Goal: Transaction & Acquisition: Book appointment/travel/reservation

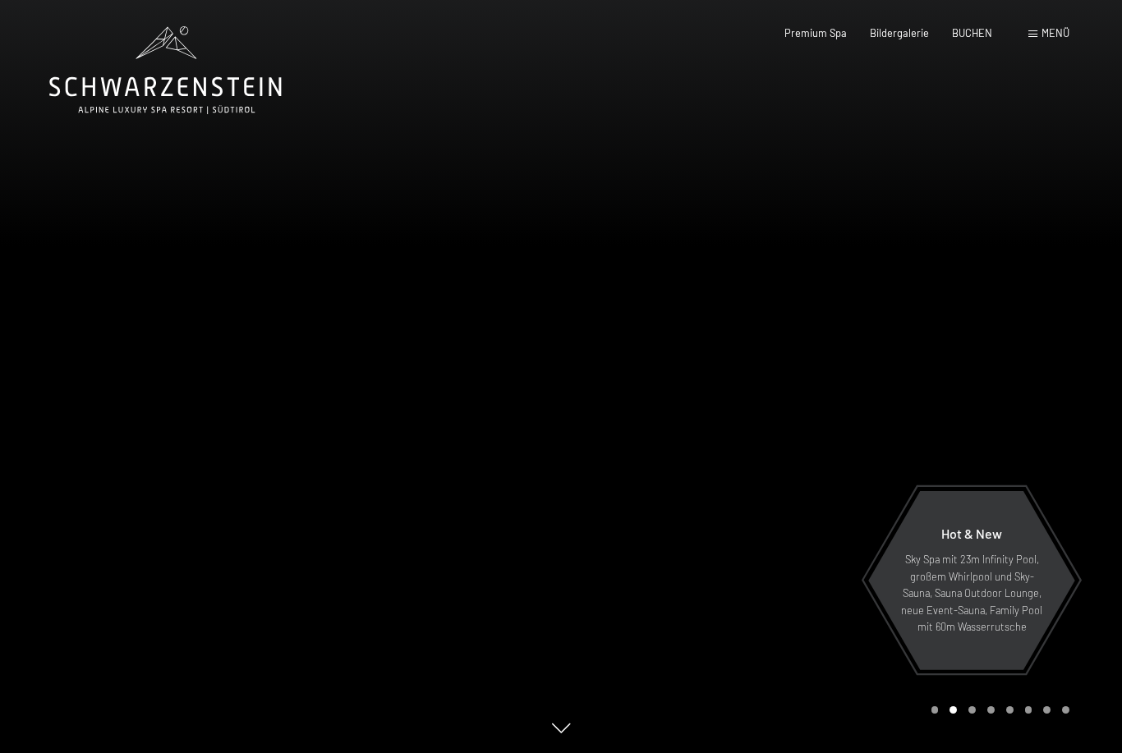
click at [980, 34] on span "BUCHEN" at bounding box center [972, 32] width 40 height 13
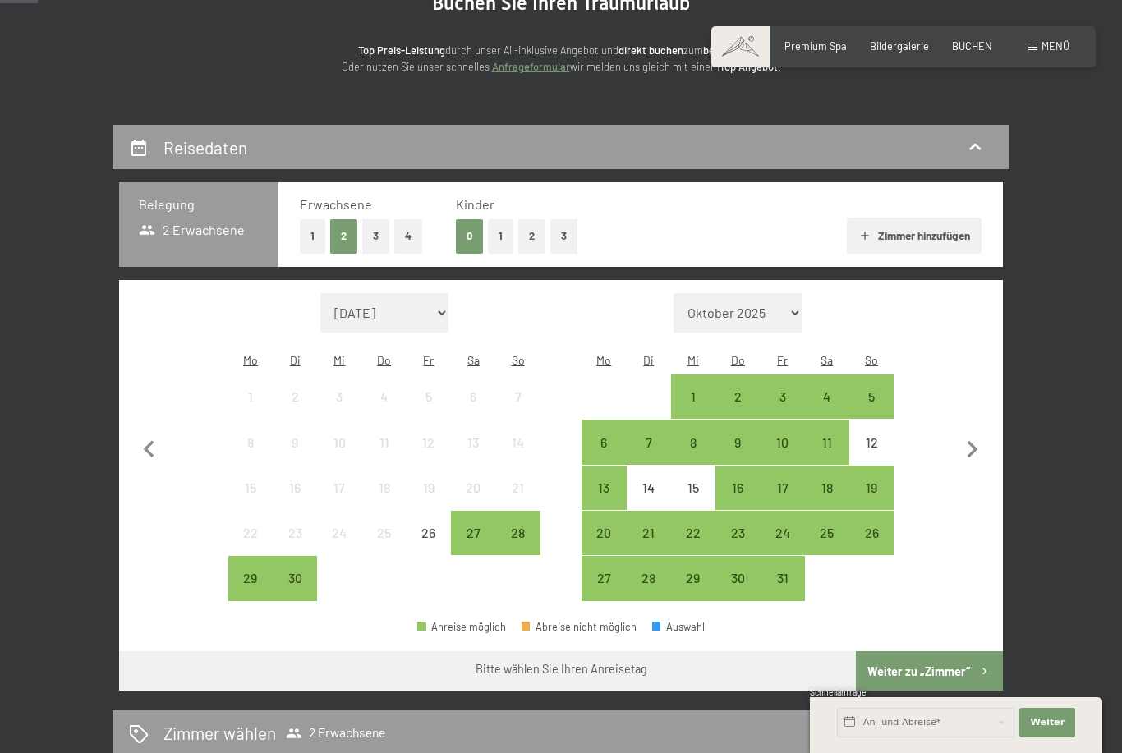
scroll to position [191, 0]
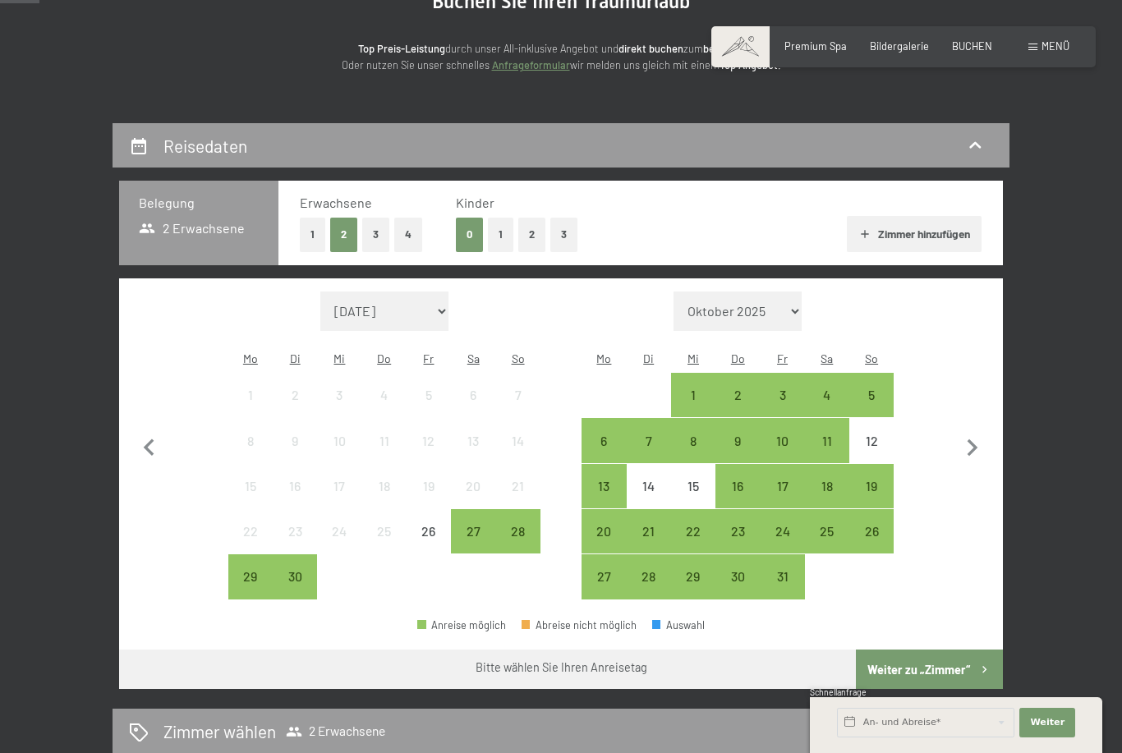
click at [532, 232] on button "2" at bounding box center [531, 235] width 27 height 34
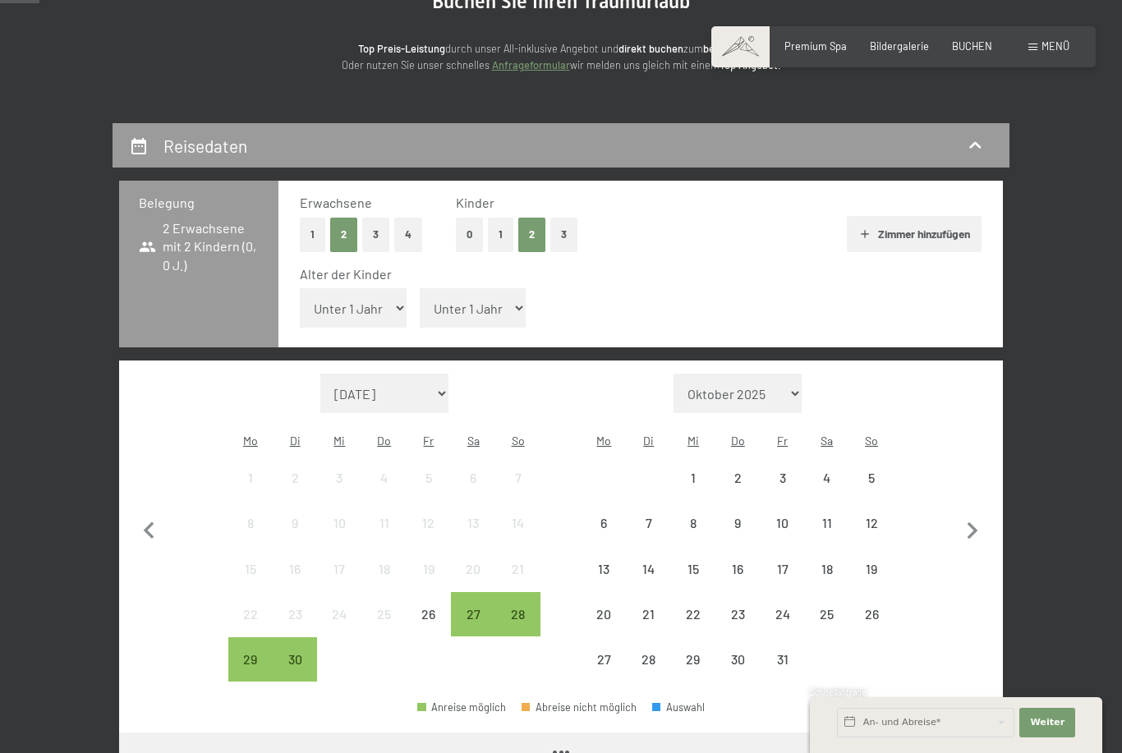
click at [378, 300] on select "Unter 1 Jahr 1 Jahr 2 Jahre 3 Jahre 4 Jahre 5 Jahre 6 Jahre 7 Jahre 8 Jahre 9 J…" at bounding box center [353, 307] width 107 height 39
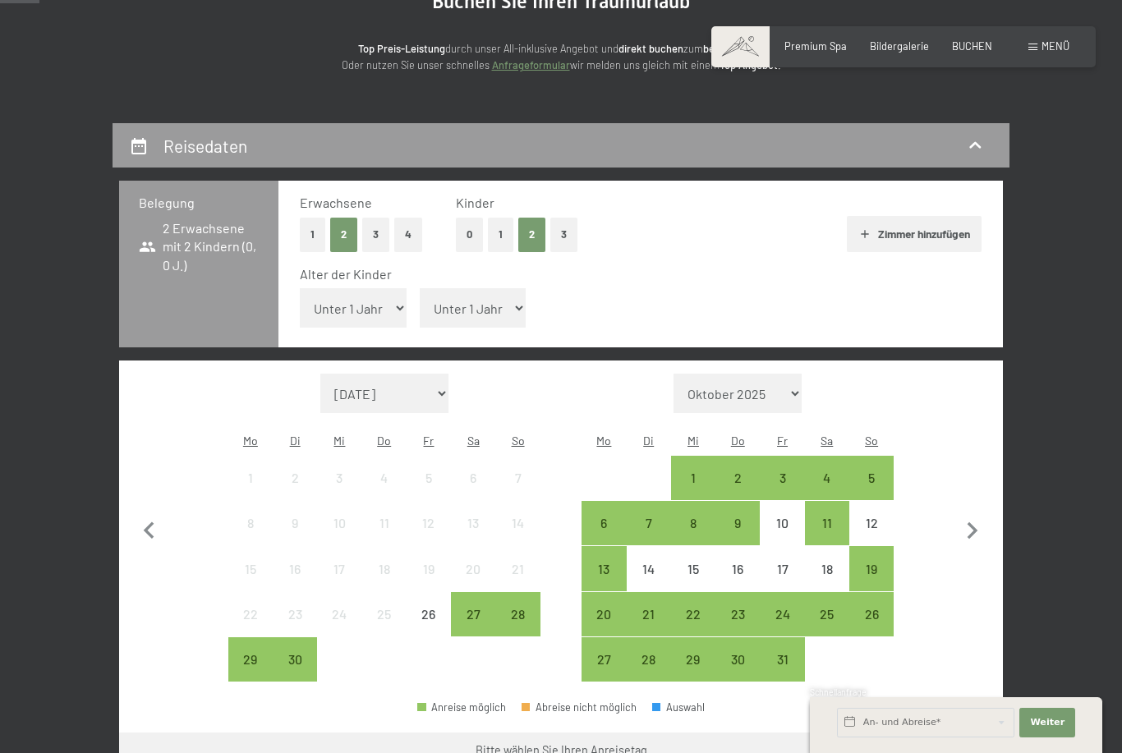
click at [486, 300] on select "Unter 1 Jahr 1 Jahr 2 Jahre 3 Jahre 4 Jahre 5 Jahre 6 Jahre 7 Jahre 8 Jahre 9 J…" at bounding box center [473, 307] width 107 height 39
click at [490, 289] on select "Unter 1 Jahr 1 Jahr 2 Jahre 3 Jahre 4 Jahre 5 Jahre 6 Jahre 7 Jahre 8 Jahre 9 J…" at bounding box center [473, 307] width 107 height 39
select select "9"
click at [975, 514] on icon "button" at bounding box center [972, 531] width 34 height 34
select select "2025-10-01"
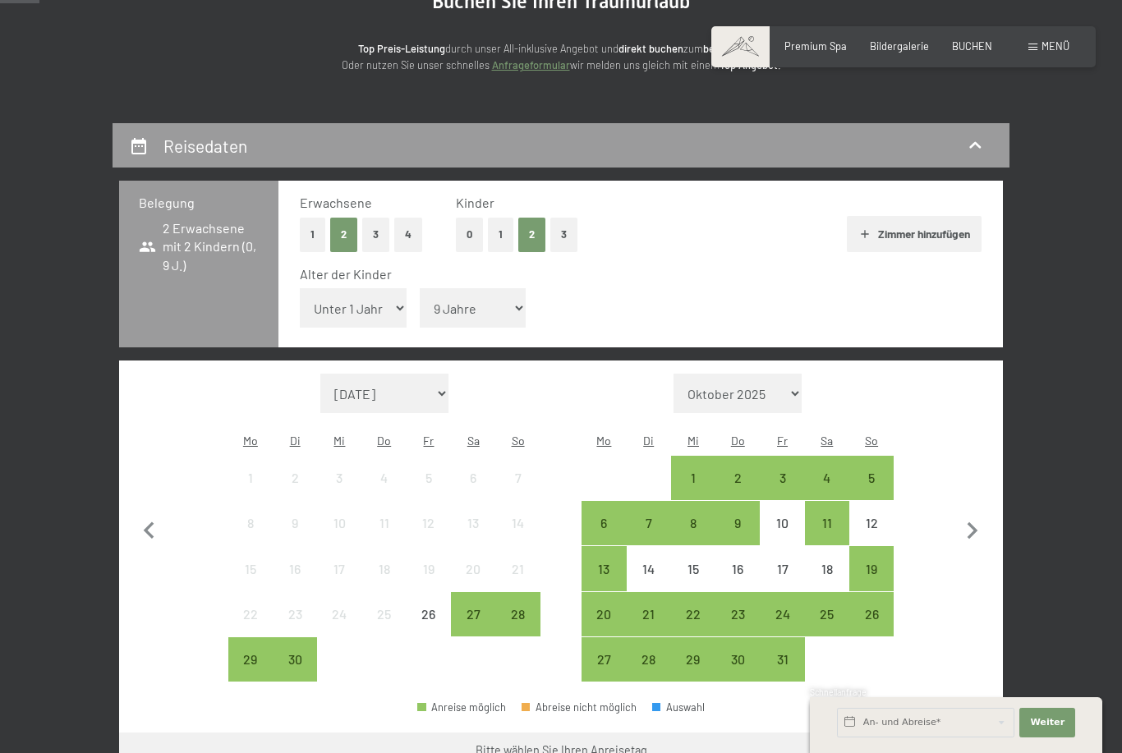
select select "2025-11-01"
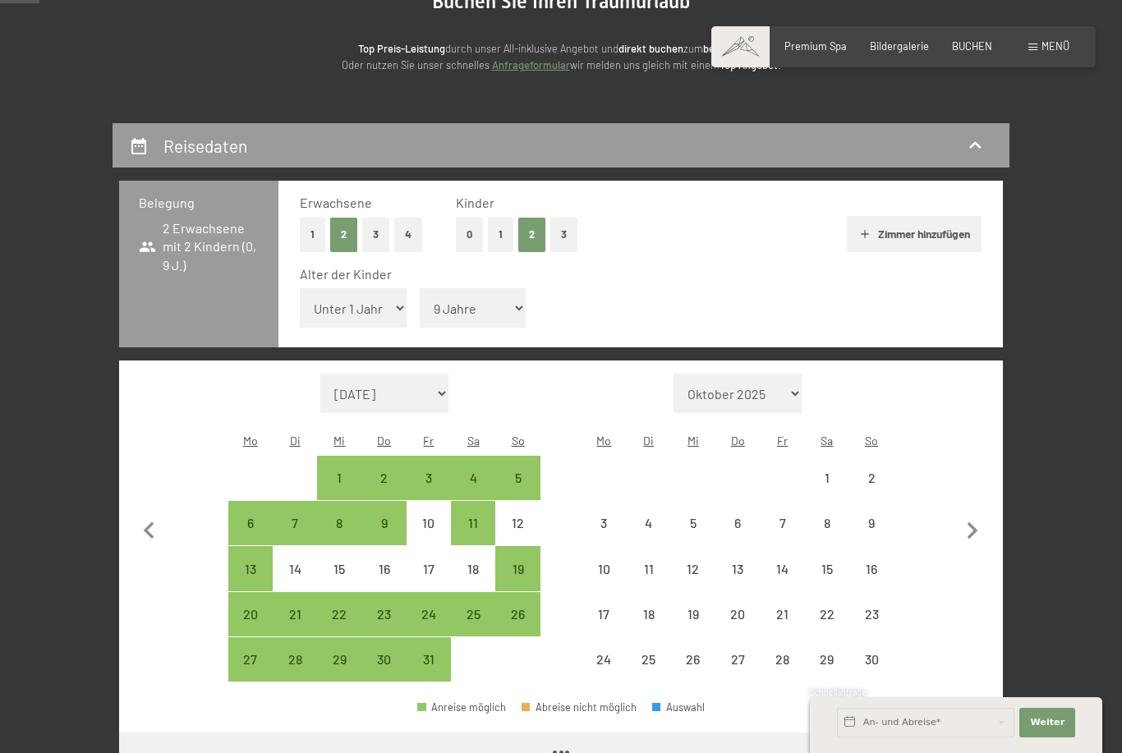
click at [977, 514] on icon "button" at bounding box center [972, 531] width 34 height 34
select select "2025-11-01"
select select "2025-12-01"
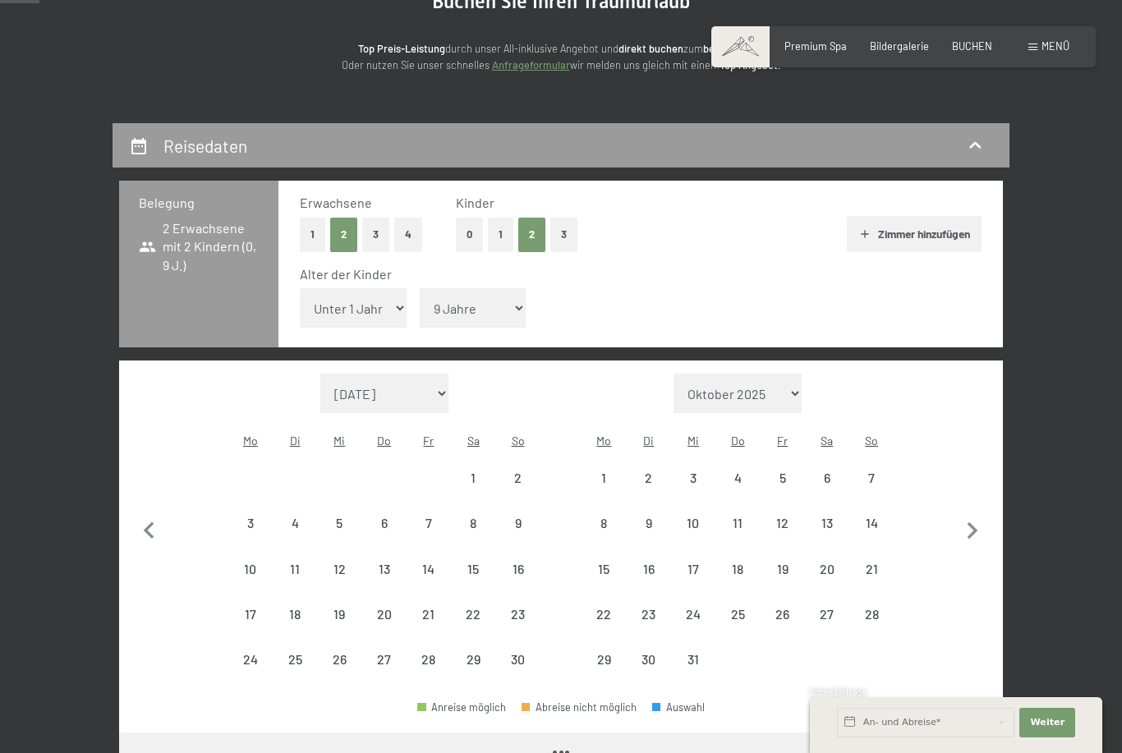
click at [974, 514] on icon "button" at bounding box center [972, 531] width 34 height 34
select select "2025-12-01"
select select "2026-01-01"
click at [973, 514] on icon "button" at bounding box center [972, 531] width 34 height 34
select select "2026-01-01"
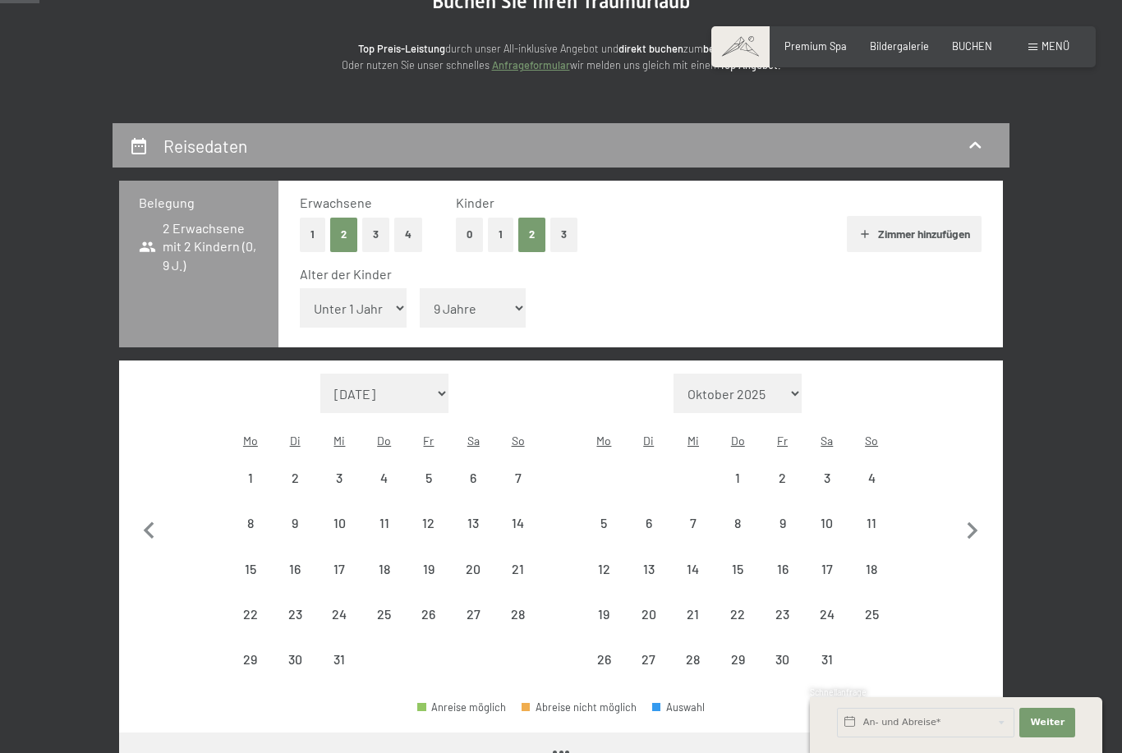
select select "2026-02-01"
select select "2026-01-01"
select select "2026-02-01"
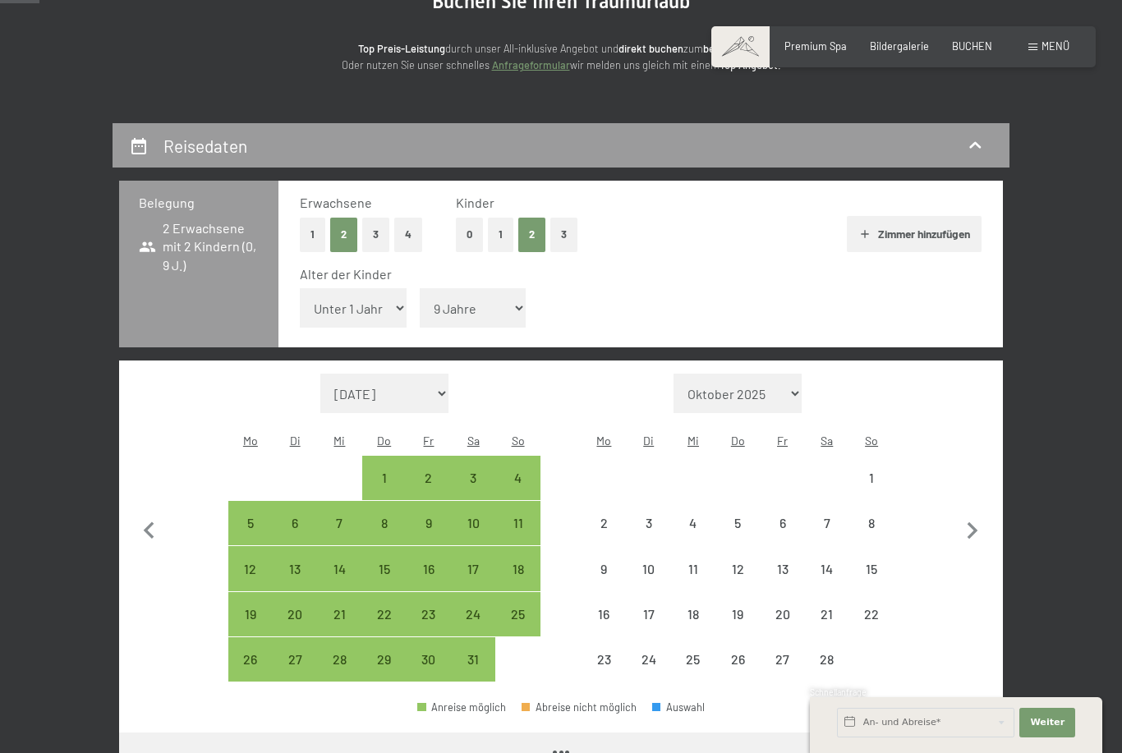
select select "2026-01-01"
select select "2026-02-01"
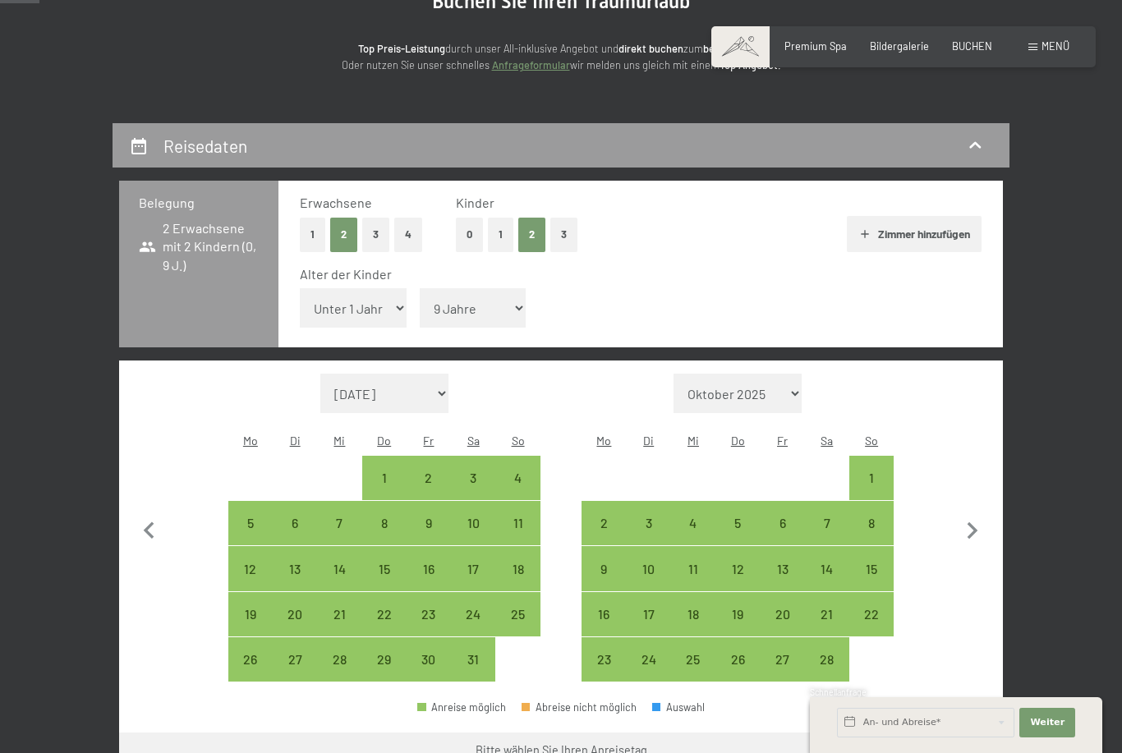
click at [874, 563] on div "15" at bounding box center [871, 583] width 41 height 41
select select "2026-01-01"
select select "2026-02-01"
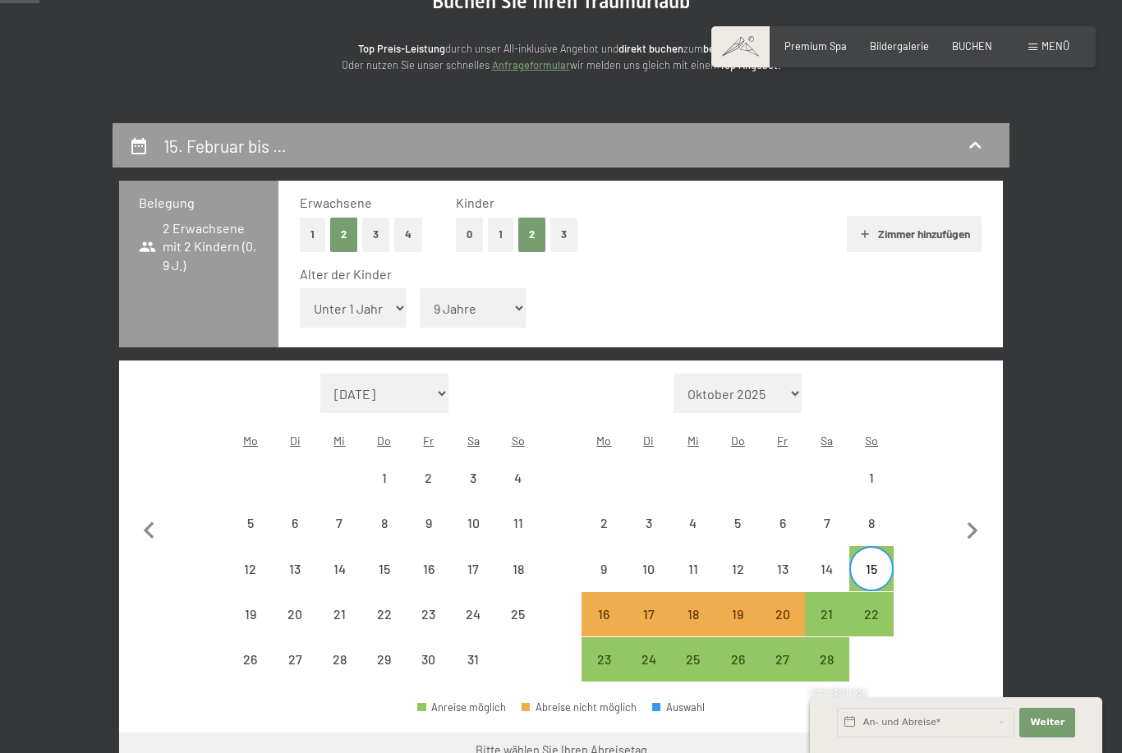
click at [830, 608] on div "21" at bounding box center [827, 628] width 41 height 41
select select "2026-01-01"
select select "2026-02-01"
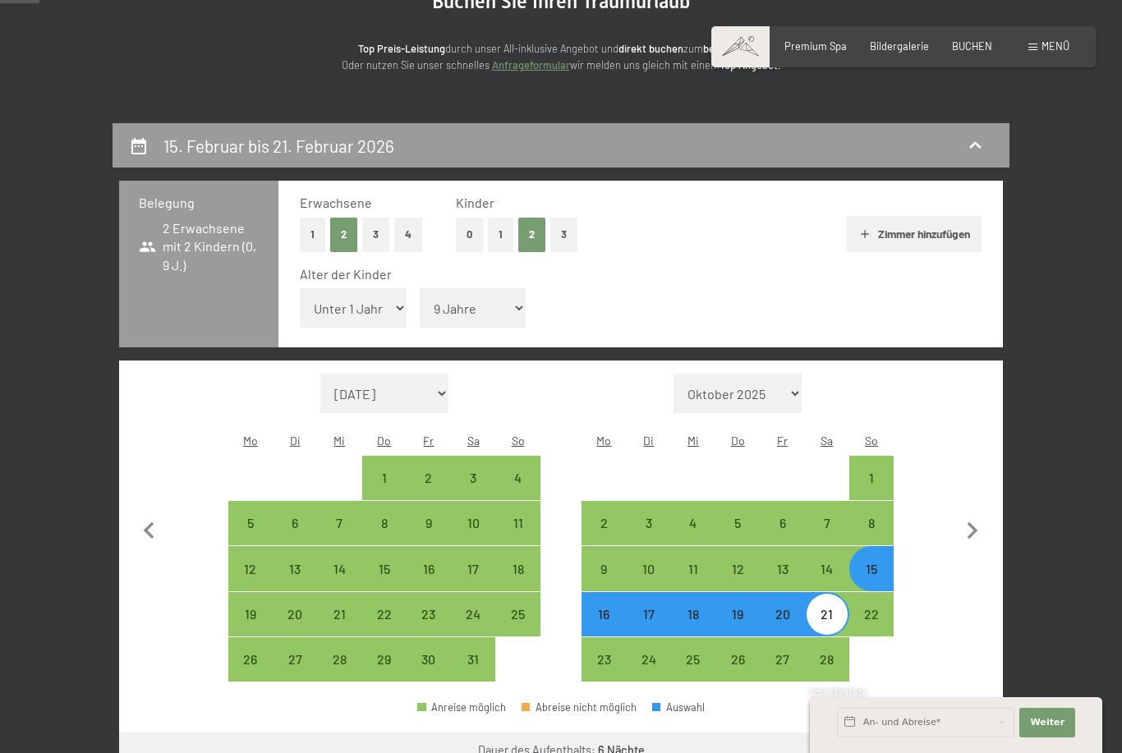
click at [961, 733] on button "Weiter zu „Zimmer“" at bounding box center [929, 752] width 147 height 39
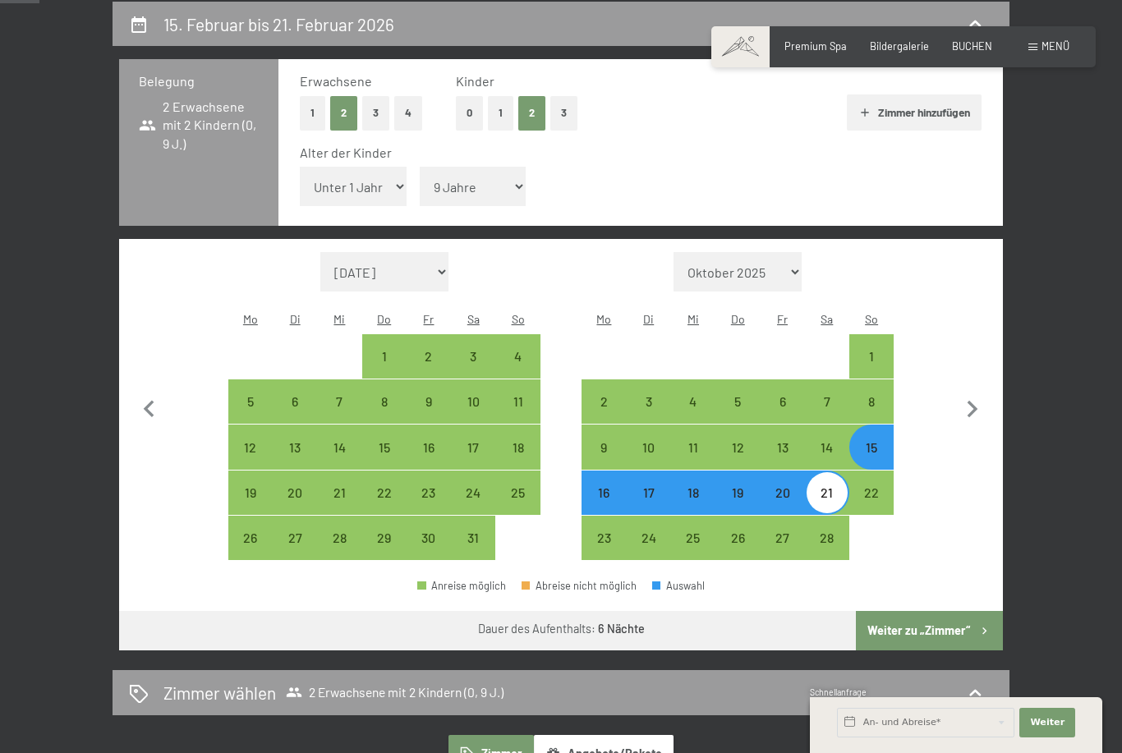
select select "2026-01-01"
select select "2026-02-01"
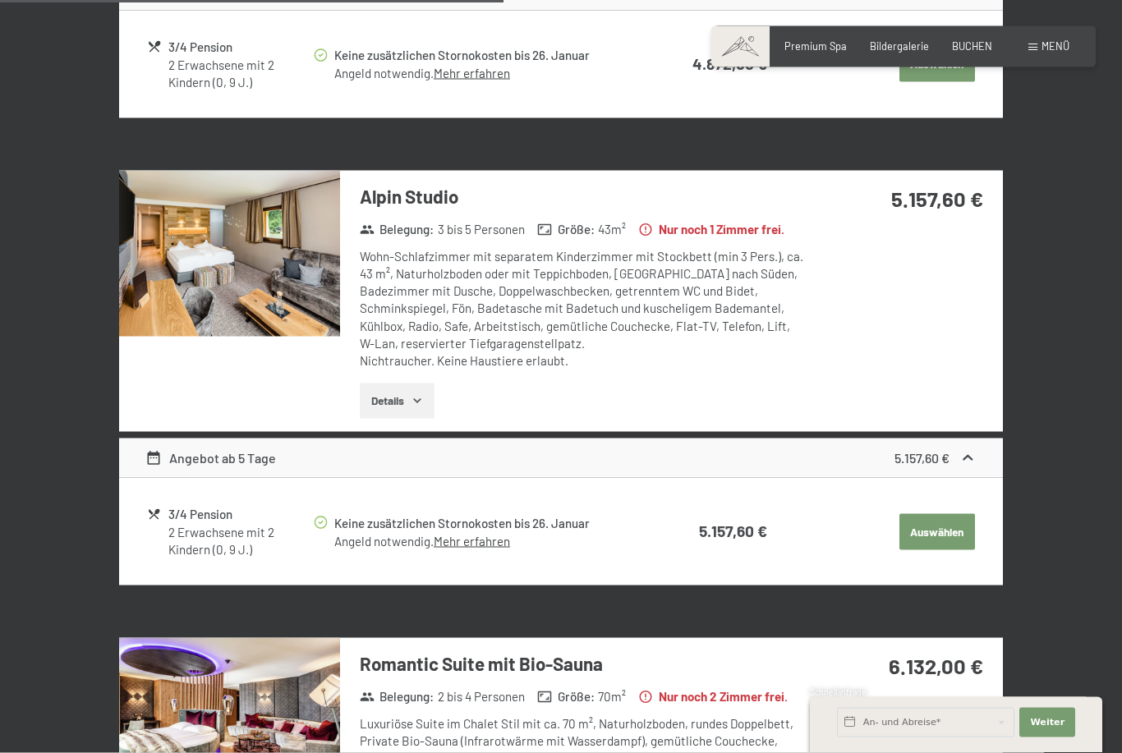
scroll to position [1234, 0]
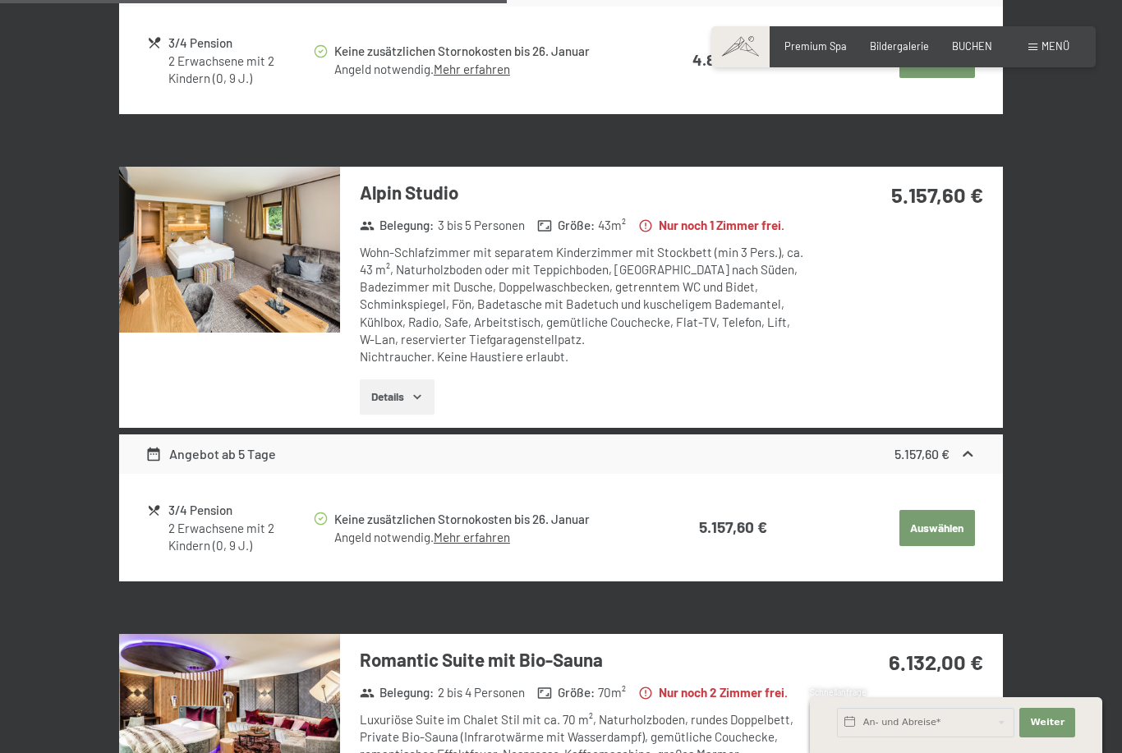
click at [417, 390] on icon "button" at bounding box center [417, 396] width 13 height 13
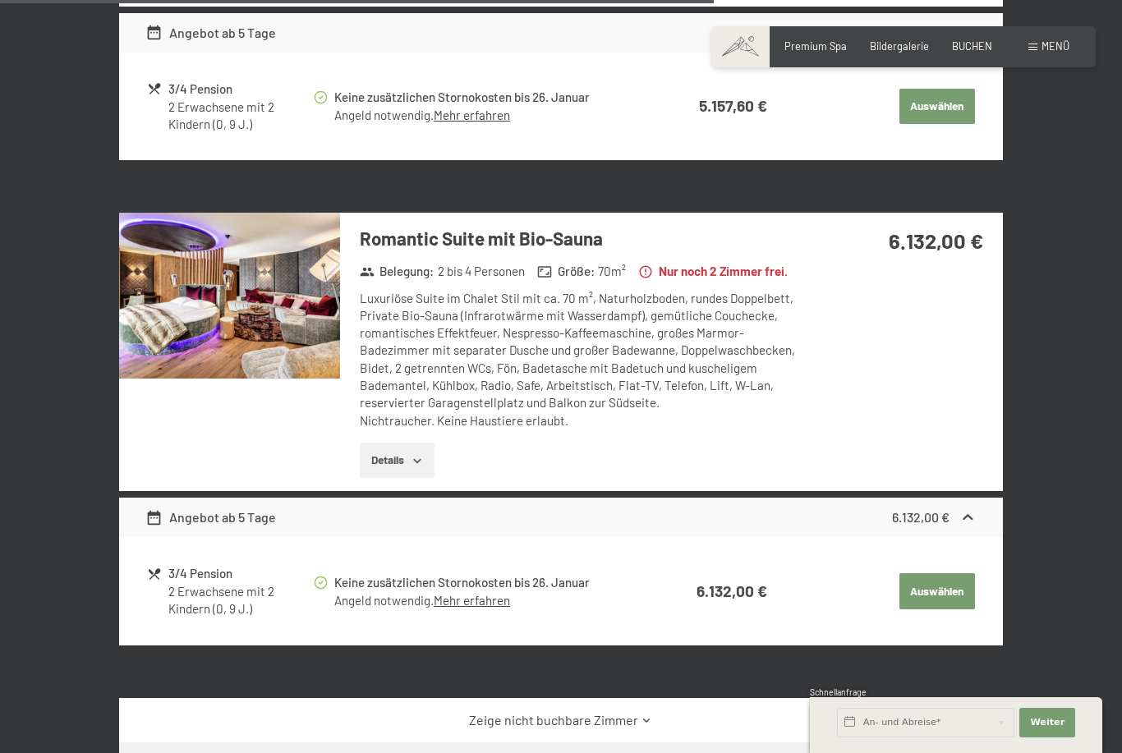
scroll to position [1877, 0]
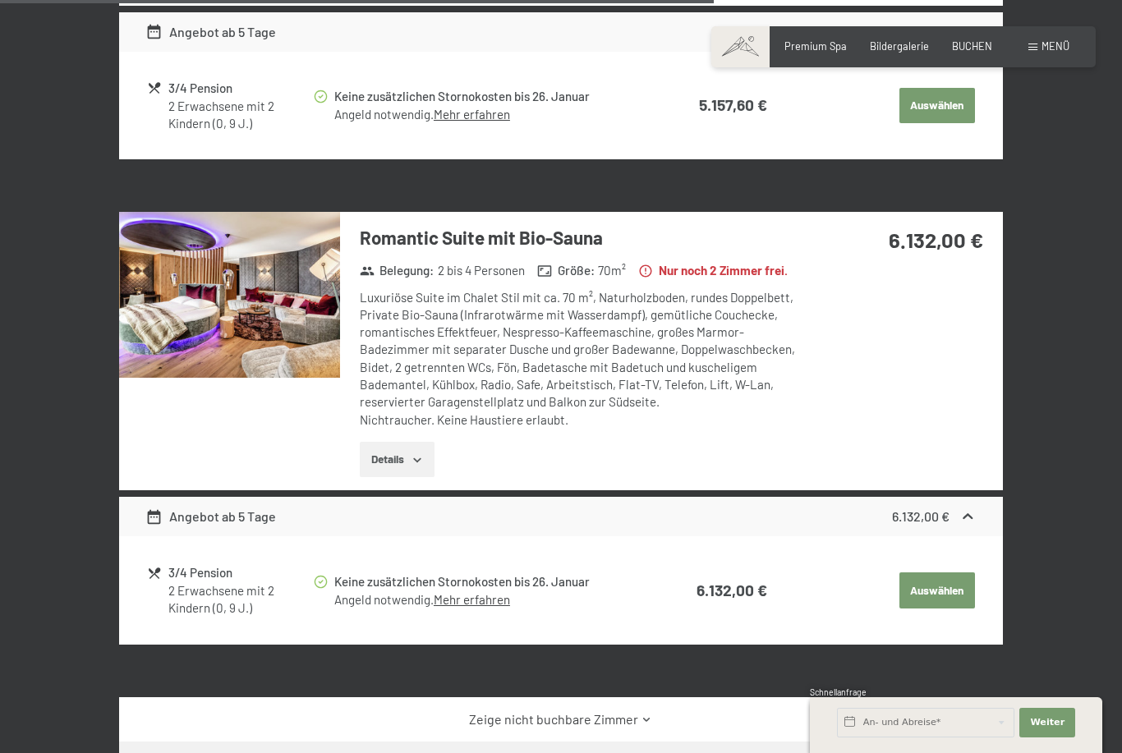
click at [400, 463] on button "Details" at bounding box center [397, 460] width 75 height 36
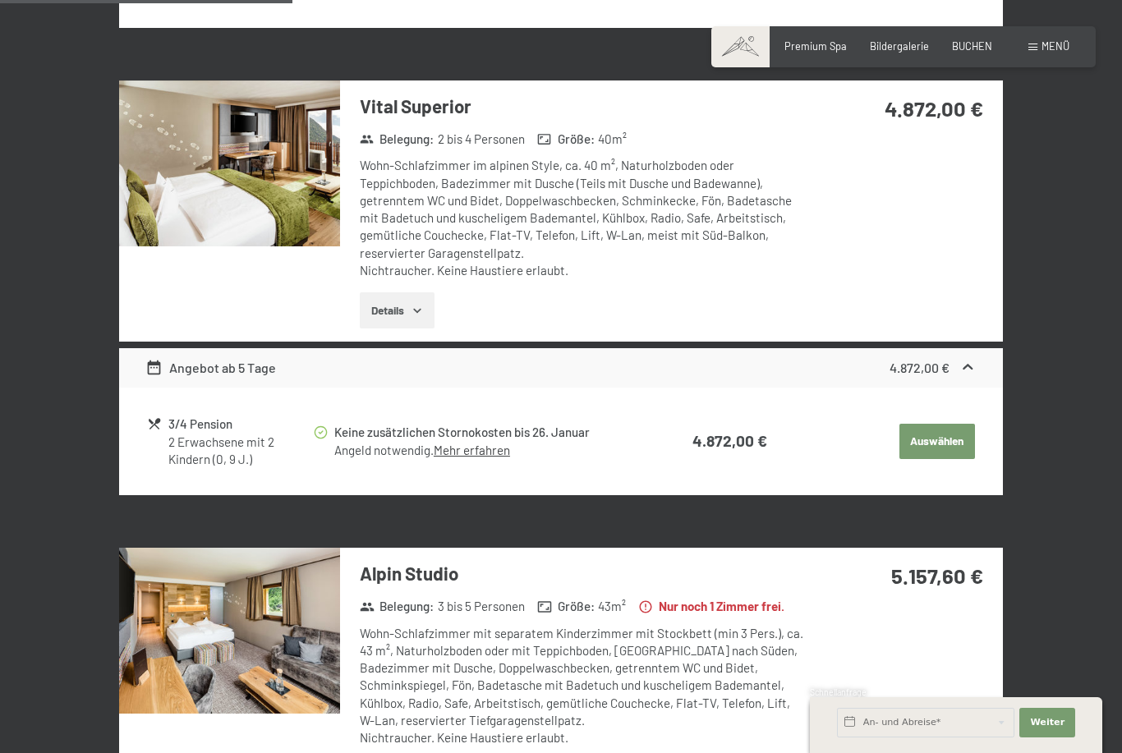
scroll to position [852, 0]
click at [382, 293] on button "Details" at bounding box center [397, 311] width 75 height 36
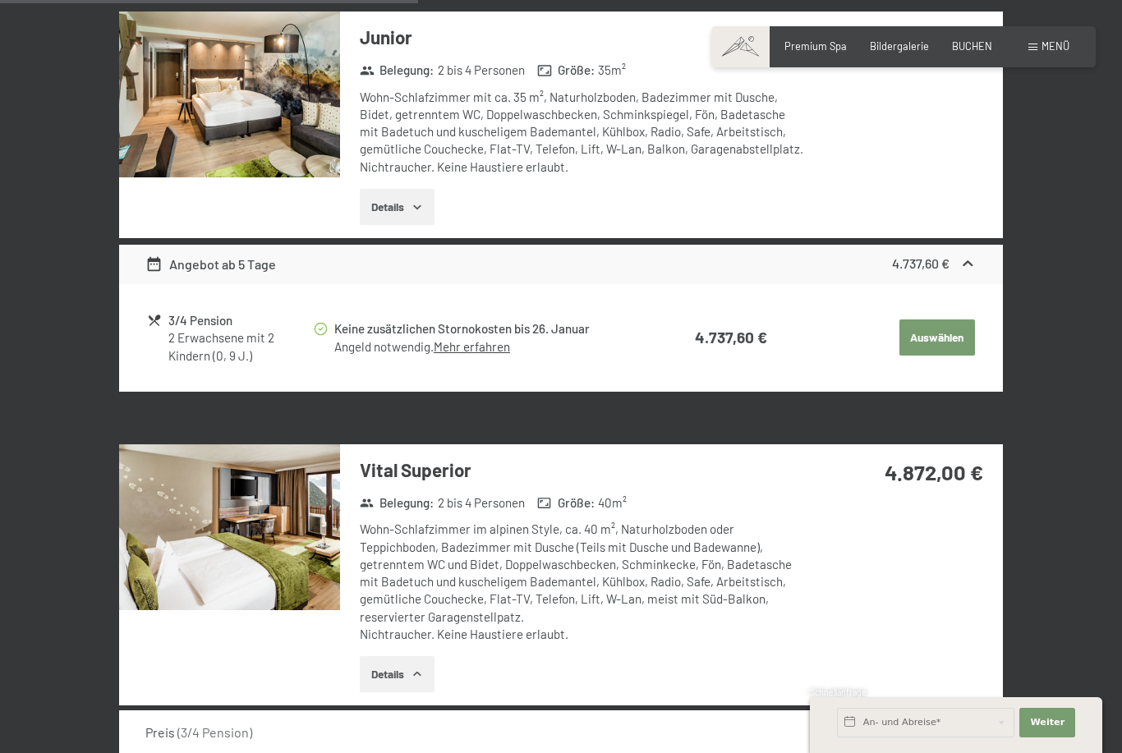
scroll to position [0, 0]
